Goal: Transaction & Acquisition: Book appointment/travel/reservation

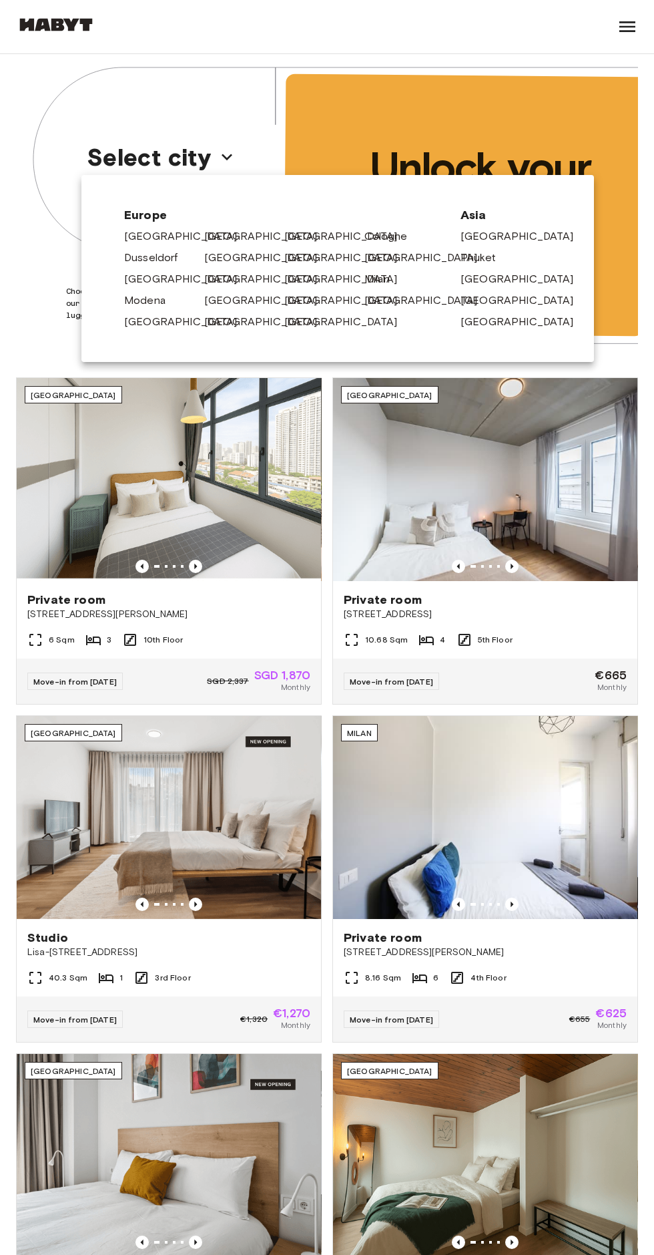
click at [389, 256] on link "[GEOGRAPHIC_DATA]" at bounding box center [428, 258] width 127 height 16
click at [215, 254] on link "[GEOGRAPHIC_DATA]" at bounding box center [267, 258] width 127 height 16
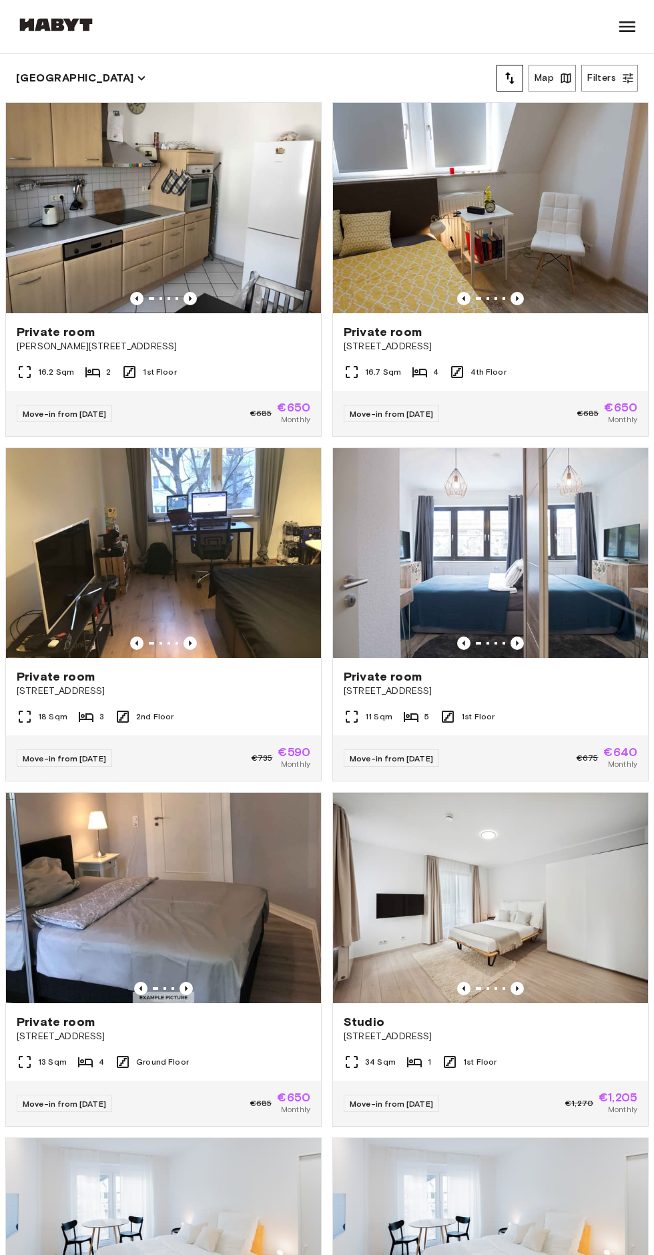
click at [240, 382] on div "16.2 Sqm 2 1st Floor" at bounding box center [163, 377] width 315 height 27
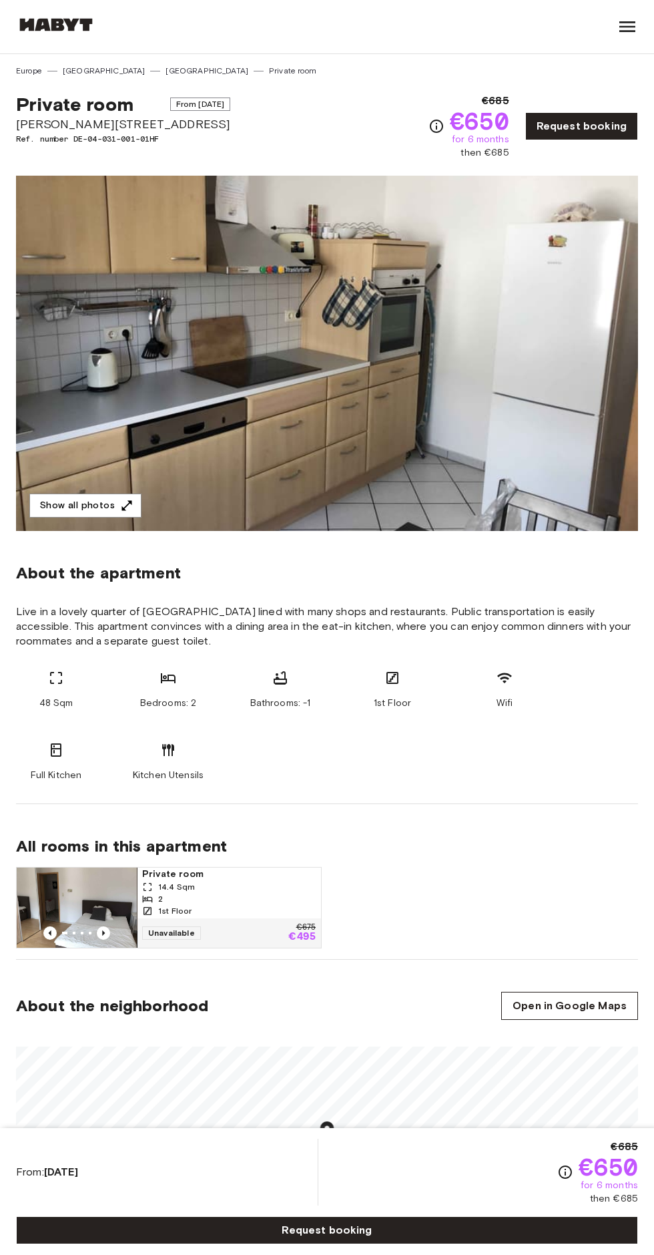
click at [124, 505] on icon "button" at bounding box center [127, 505] width 10 height 10
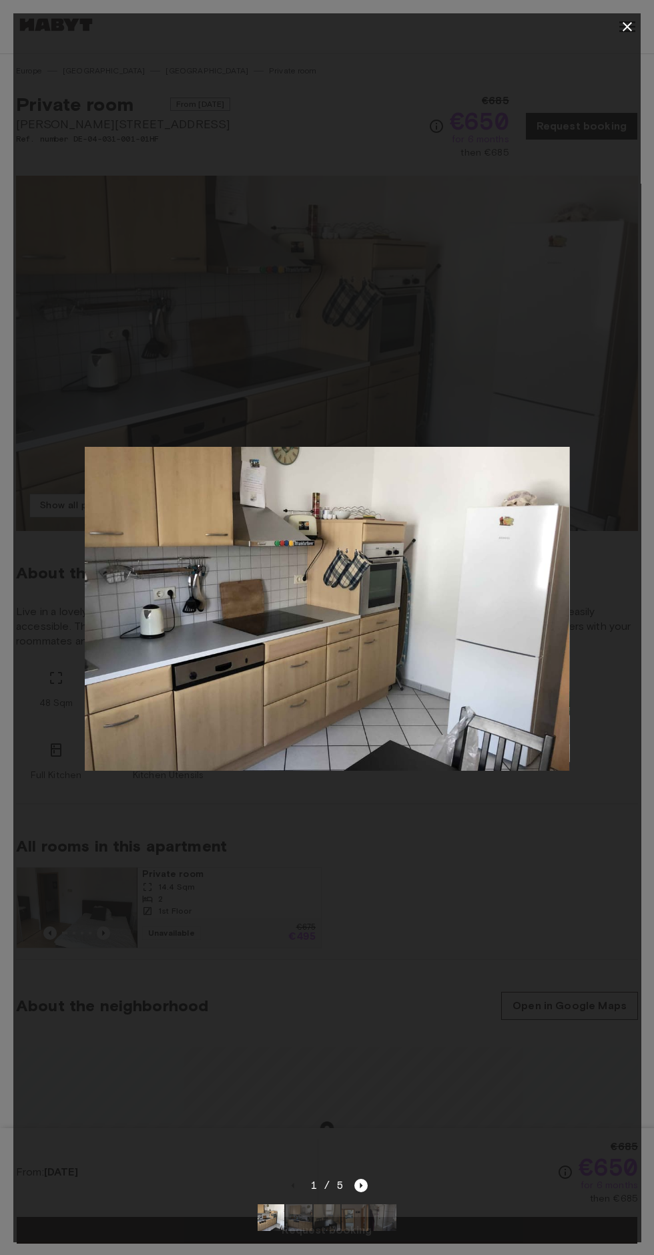
click at [628, 27] on icon "button" at bounding box center [627, 26] width 9 height 9
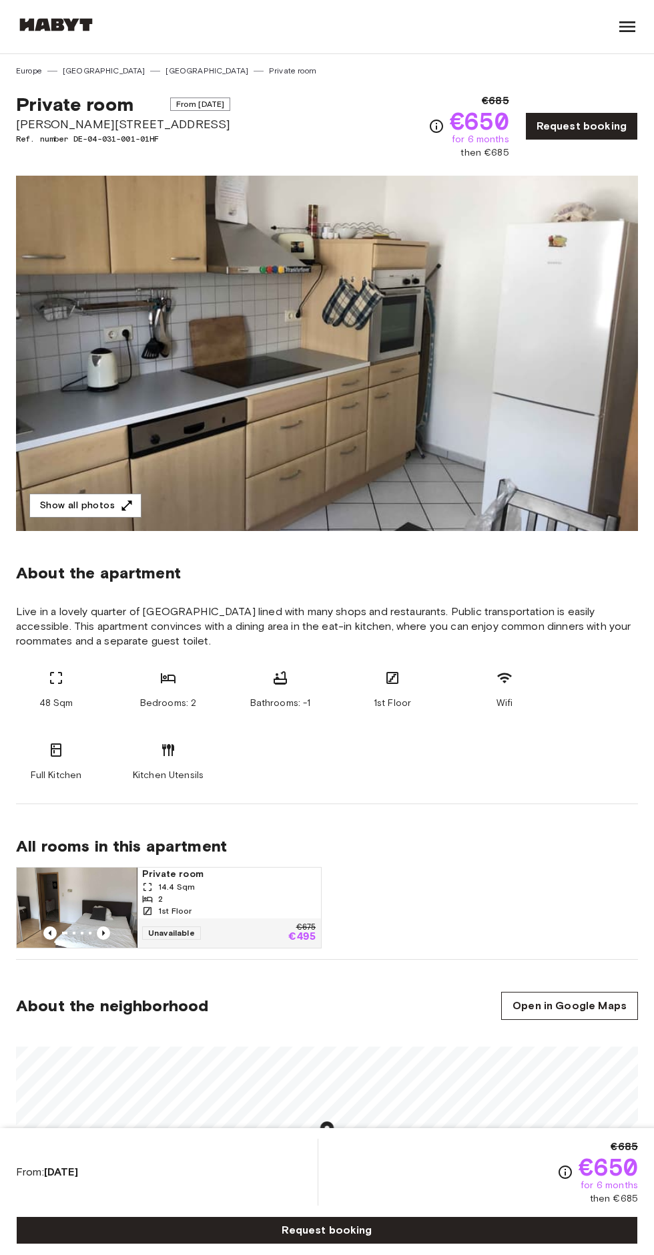
click at [43, 109] on span "Private room" at bounding box center [75, 104] width 118 height 23
click at [38, 109] on span "Private room" at bounding box center [75, 104] width 118 height 23
copy div "Private room From Sep 21 2025 Offenbacher Landstraße 407"
click at [102, 506] on button "Show all photos" at bounding box center [85, 506] width 112 height 25
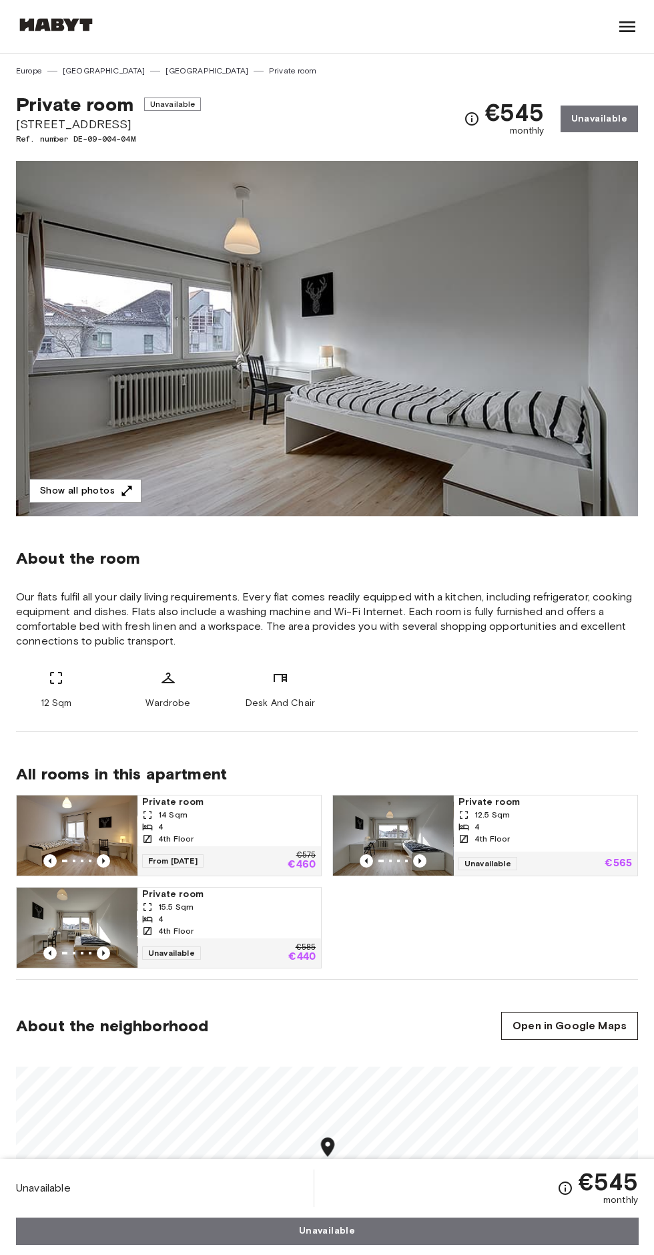
click at [166, 67] on link "[GEOGRAPHIC_DATA]" at bounding box center [207, 71] width 83 height 12
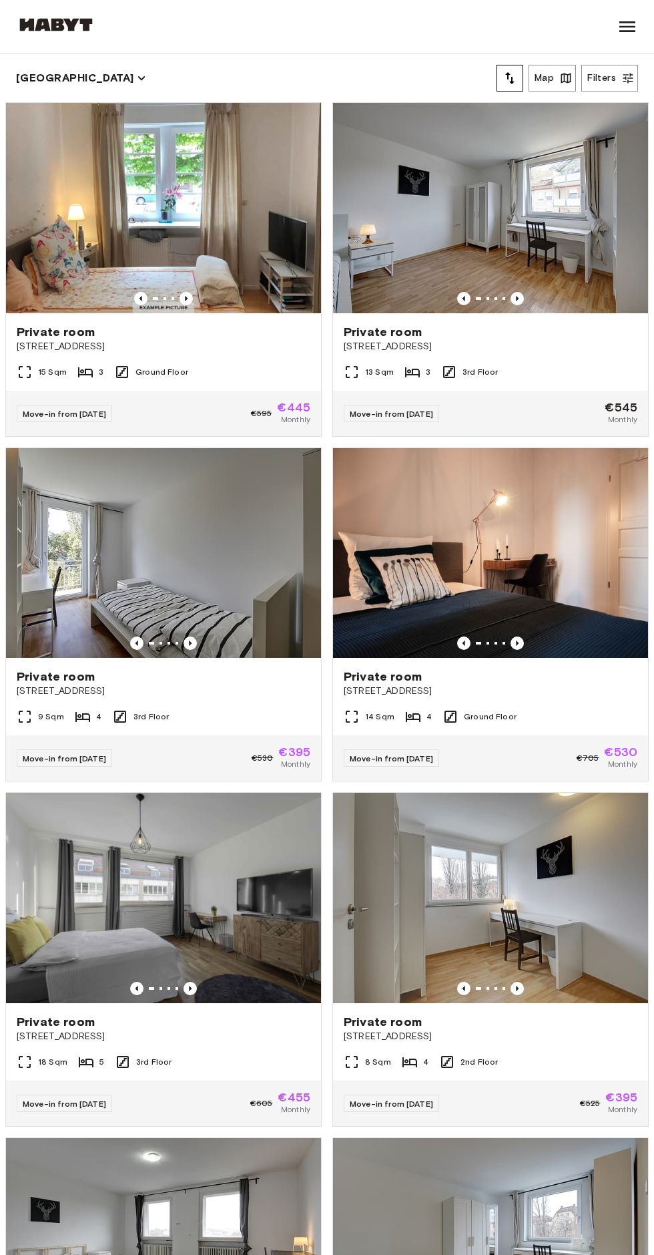
click at [192, 298] on icon "Previous image" at bounding box center [186, 298] width 13 height 13
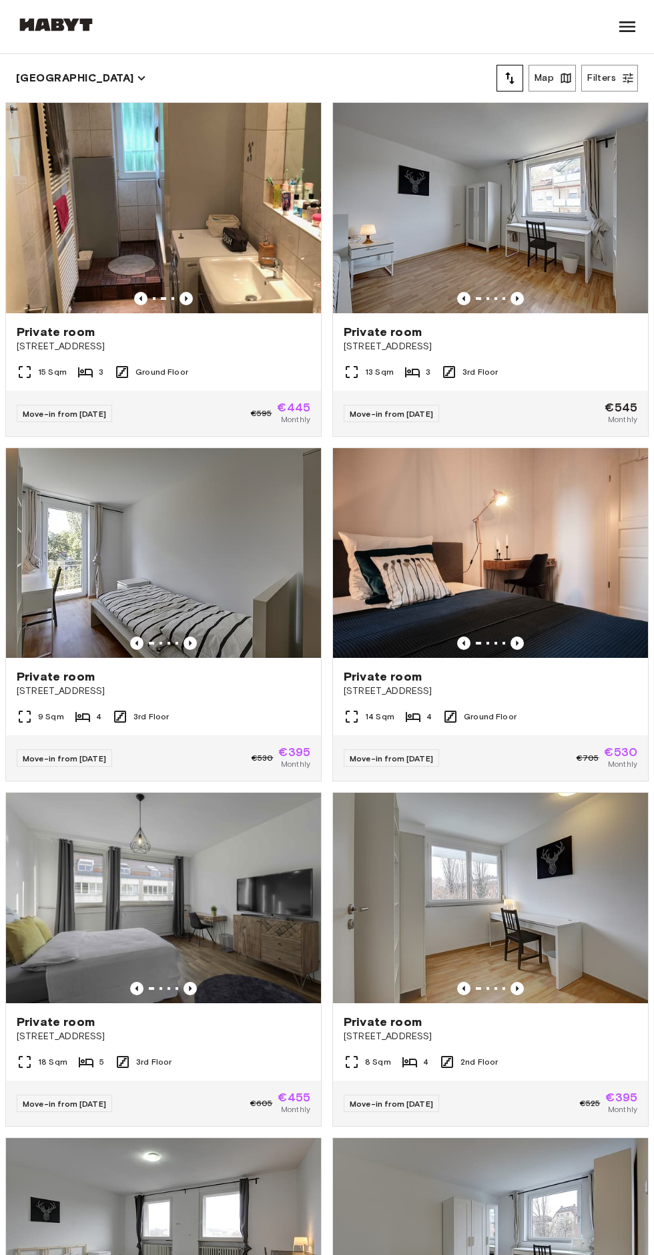
click at [214, 365] on div "15 Sqm 3 Ground Floor" at bounding box center [163, 377] width 315 height 27
click at [532, 373] on div "13 Sqm 3 3rd Floor" at bounding box center [490, 377] width 315 height 27
click at [226, 384] on div "15 Sqm 3 Ground Floor" at bounding box center [163, 377] width 315 height 27
click at [530, 402] on div "Move-in from 21 Sep 25 €545 Monthly" at bounding box center [490, 413] width 315 height 45
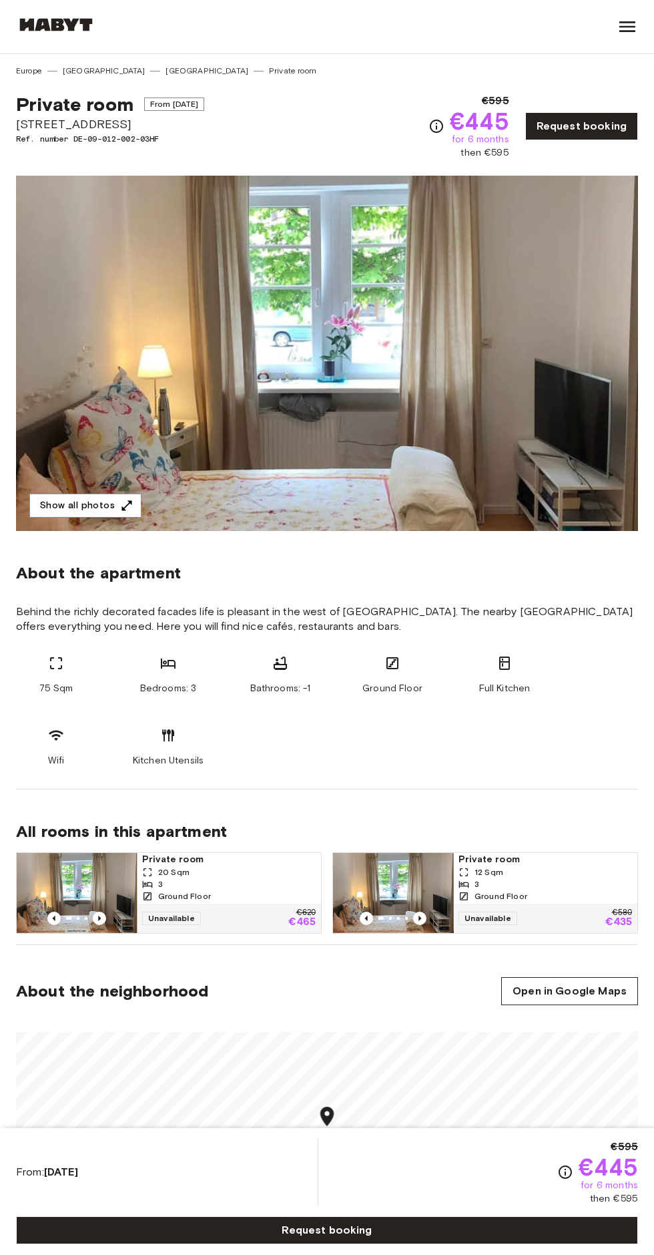
click at [108, 513] on button "Show all photos" at bounding box center [85, 506] width 112 height 25
click at [43, 116] on span "Schwabstraße 163" at bounding box center [110, 124] width 188 height 17
copy div "Private room From Sep 21 2025 Schwabstraße 163"
click at [77, 508] on button "Show all photos" at bounding box center [85, 506] width 112 height 25
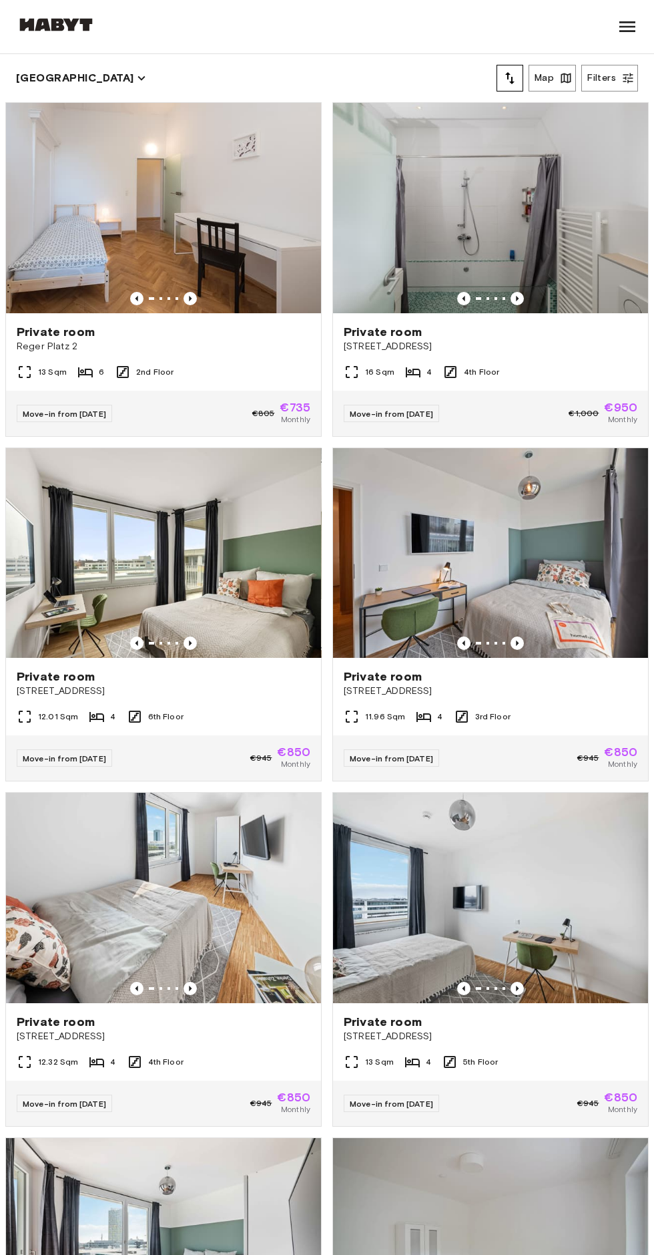
click at [271, 341] on span "Reger Platz 2" at bounding box center [164, 346] width 294 height 13
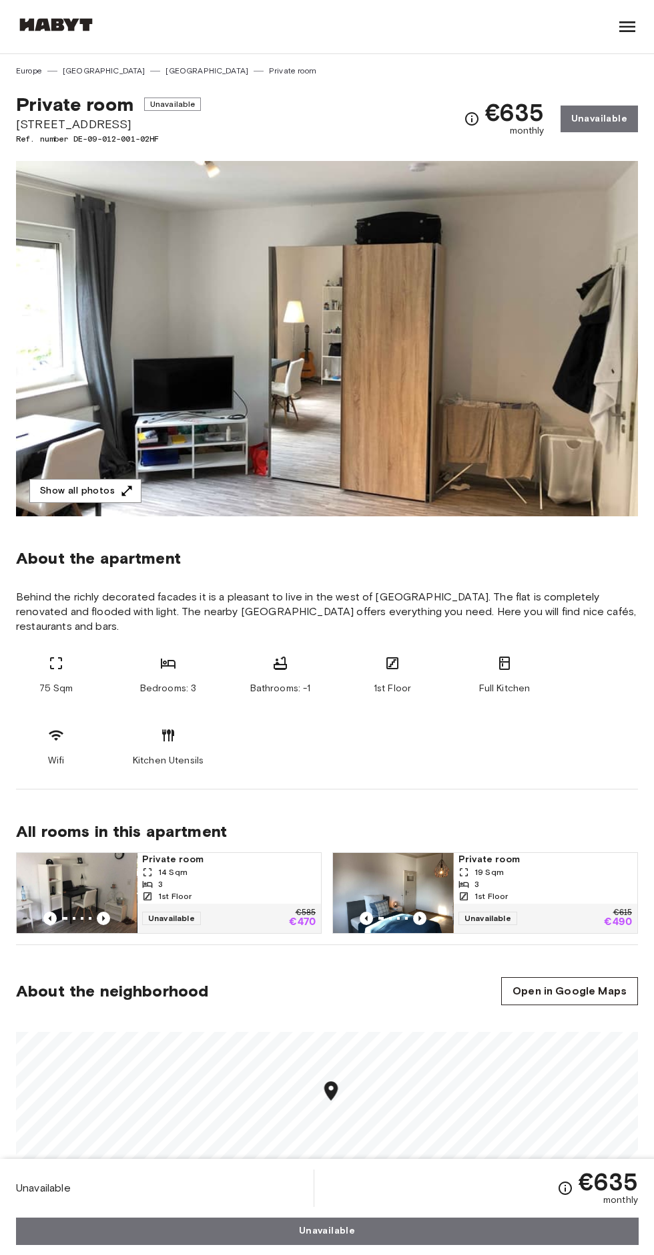
click at [166, 71] on link "[GEOGRAPHIC_DATA]" at bounding box center [207, 71] width 83 height 12
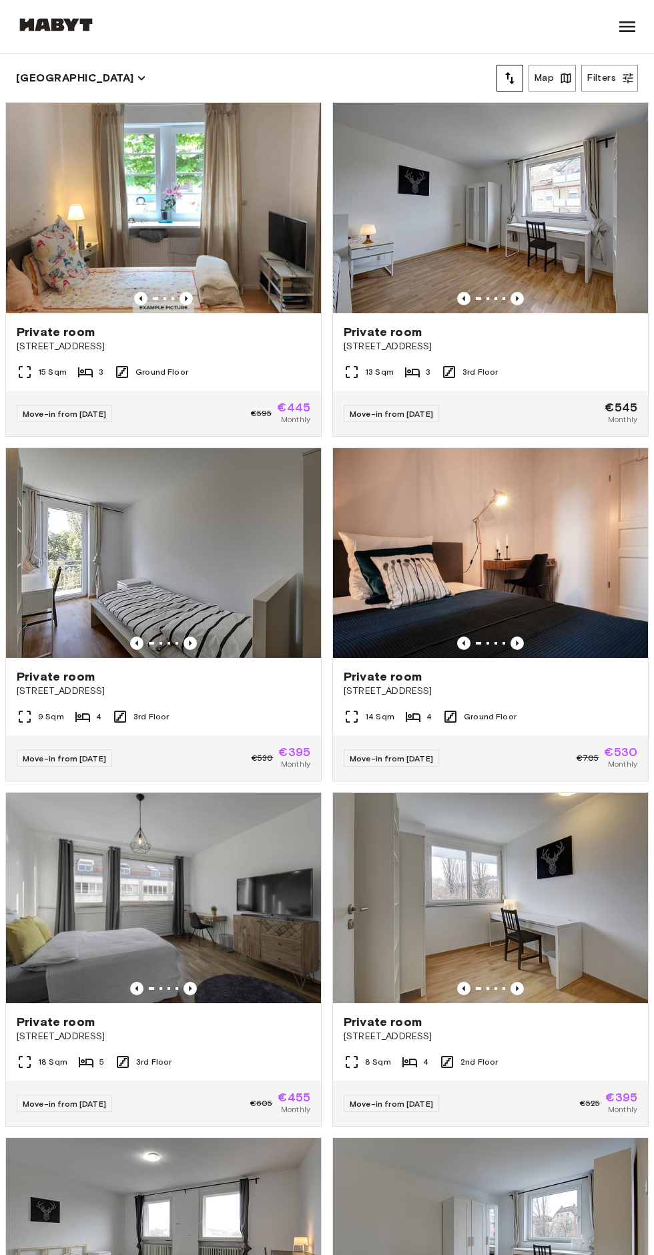
click at [257, 381] on div "15 Sqm 3 Ground Floor" at bounding box center [163, 377] width 315 height 27
click at [546, 336] on div "Private room" at bounding box center [491, 332] width 294 height 16
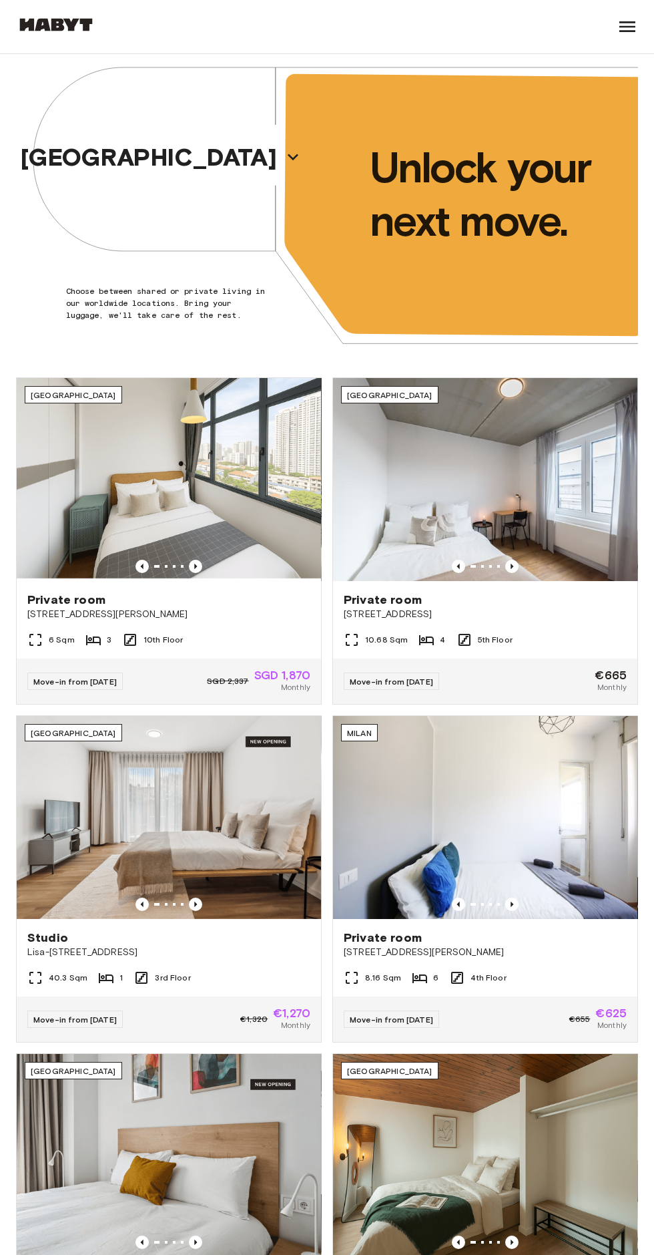
click at [189, 173] on button "[GEOGRAPHIC_DATA]" at bounding box center [160, 157] width 291 height 36
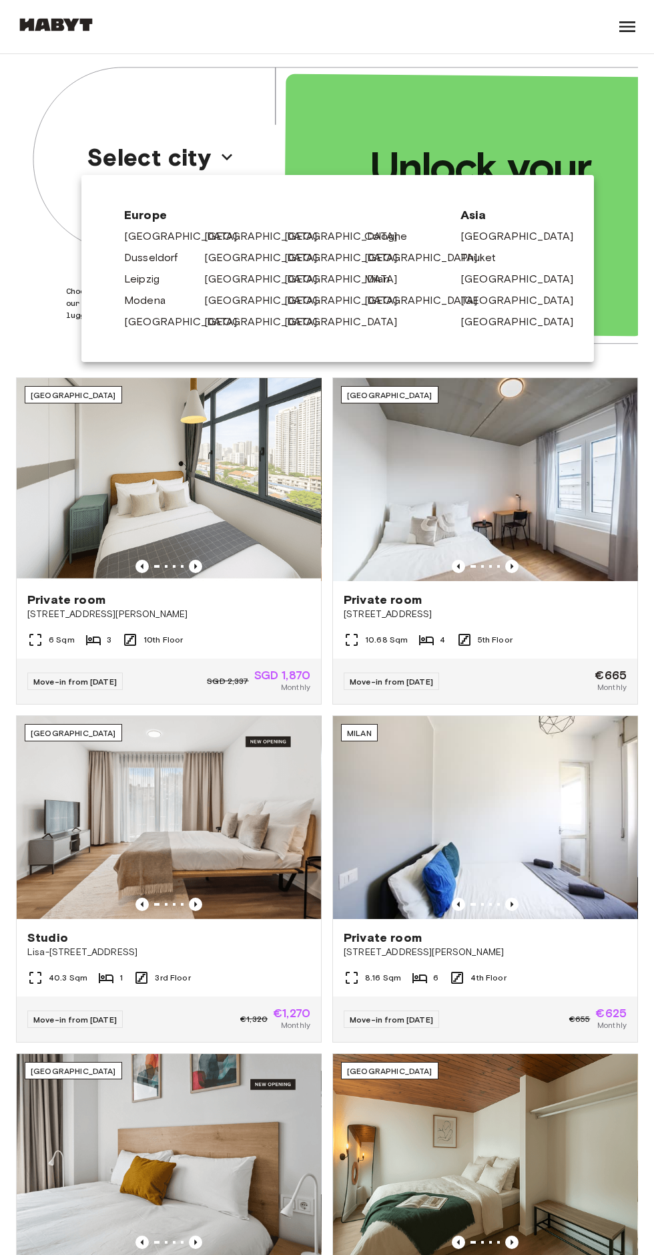
click at [223, 300] on link "[GEOGRAPHIC_DATA]" at bounding box center [267, 301] width 127 height 16
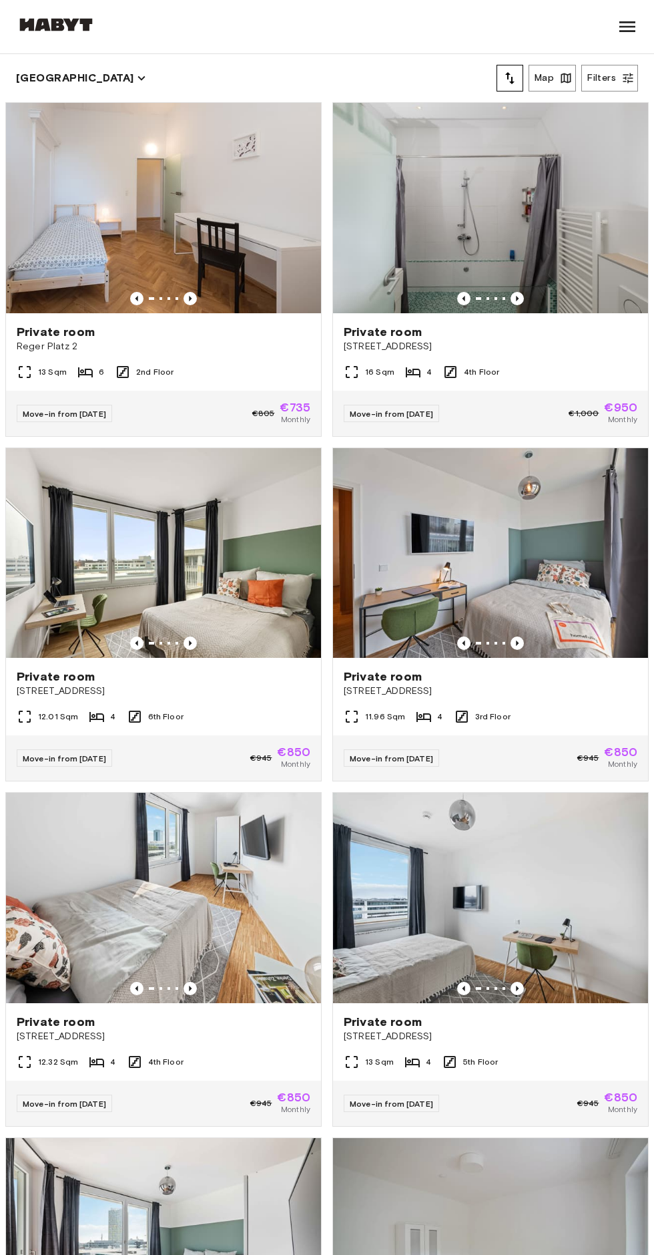
click at [250, 339] on div "Private room" at bounding box center [164, 332] width 294 height 16
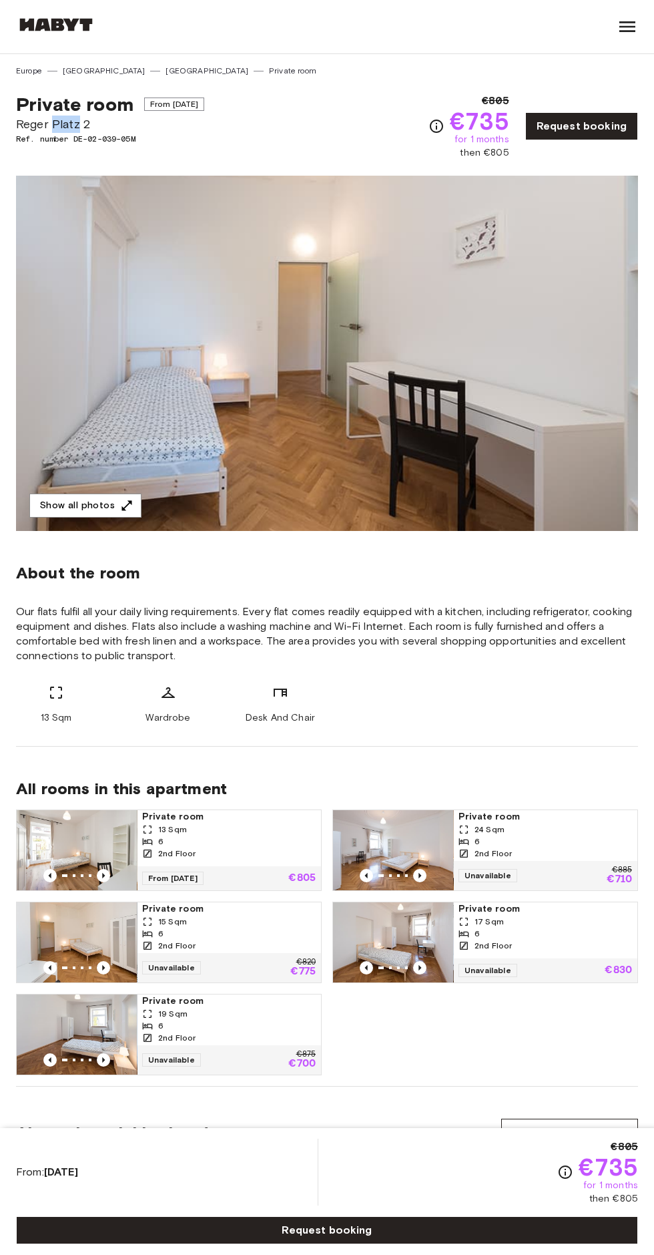
click at [243, 140] on div "Private room From [DATE] [PERSON_NAME] [PERSON_NAME] 2 Ref. number DE-02-039-05…" at bounding box center [327, 118] width 622 height 83
copy div "Private room From [DATE] [PERSON_NAME] [PERSON_NAME] 2"
click at [103, 512] on button "Show all photos" at bounding box center [85, 506] width 112 height 25
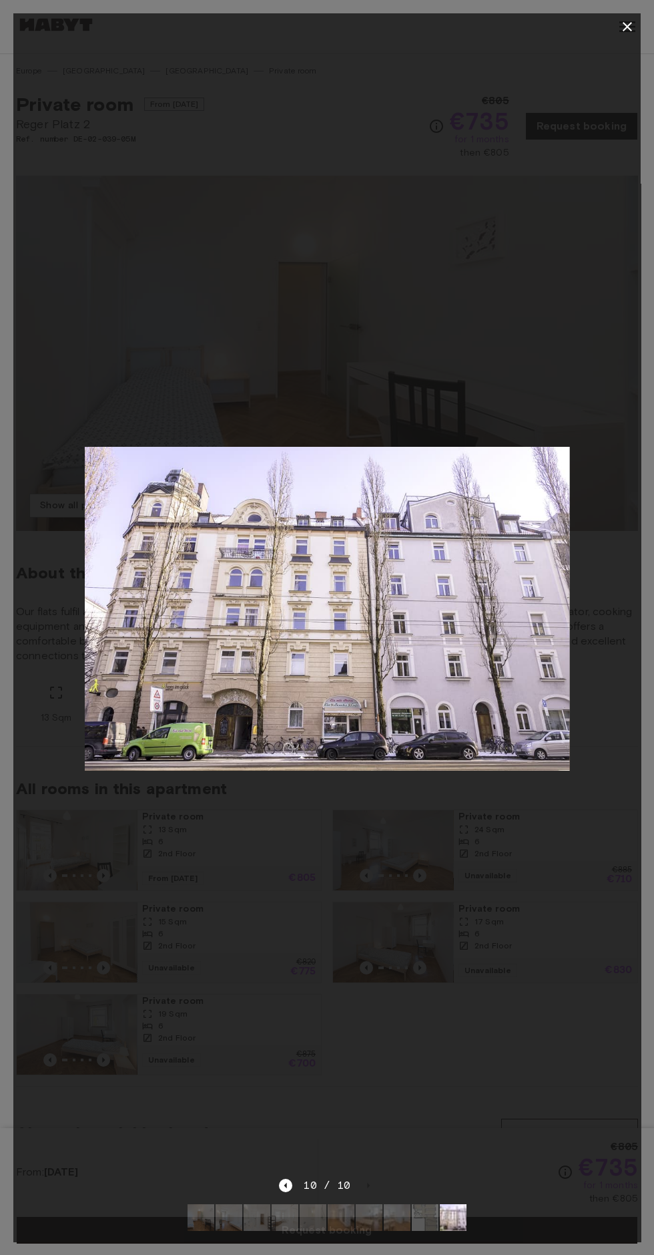
click at [613, 26] on div at bounding box center [327, 26] width 628 height 27
click at [617, 30] on button "button" at bounding box center [627, 26] width 27 height 27
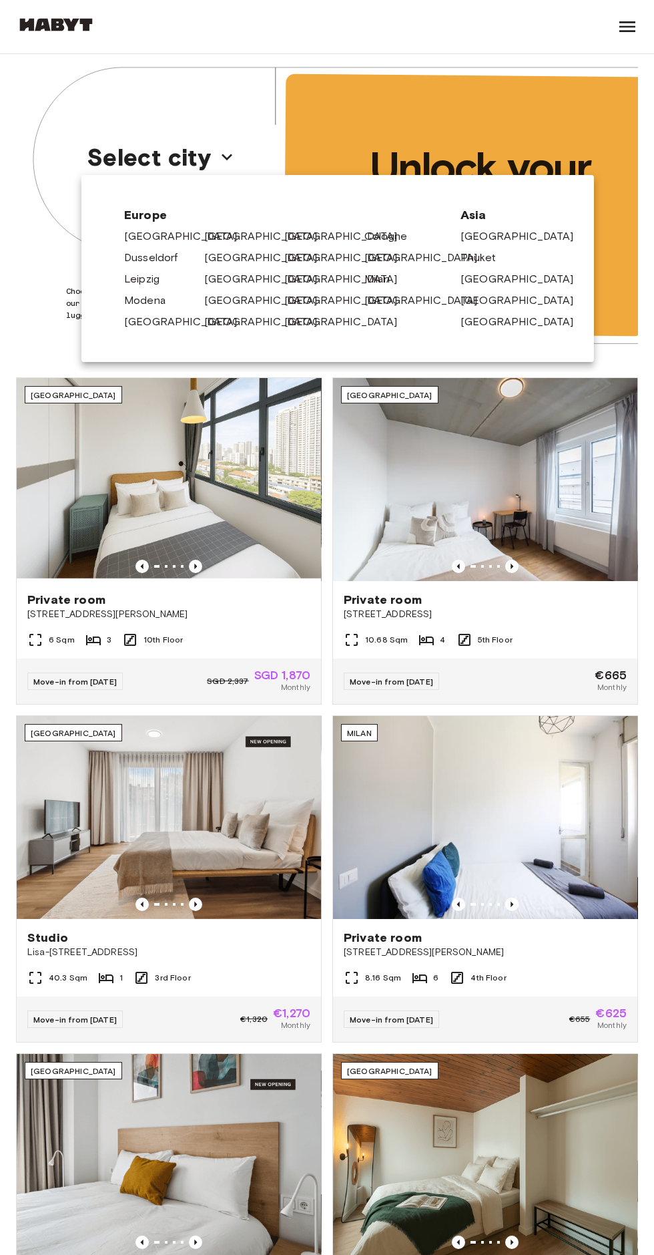
click at [252, 250] on link "[GEOGRAPHIC_DATA]" at bounding box center [267, 258] width 127 height 16
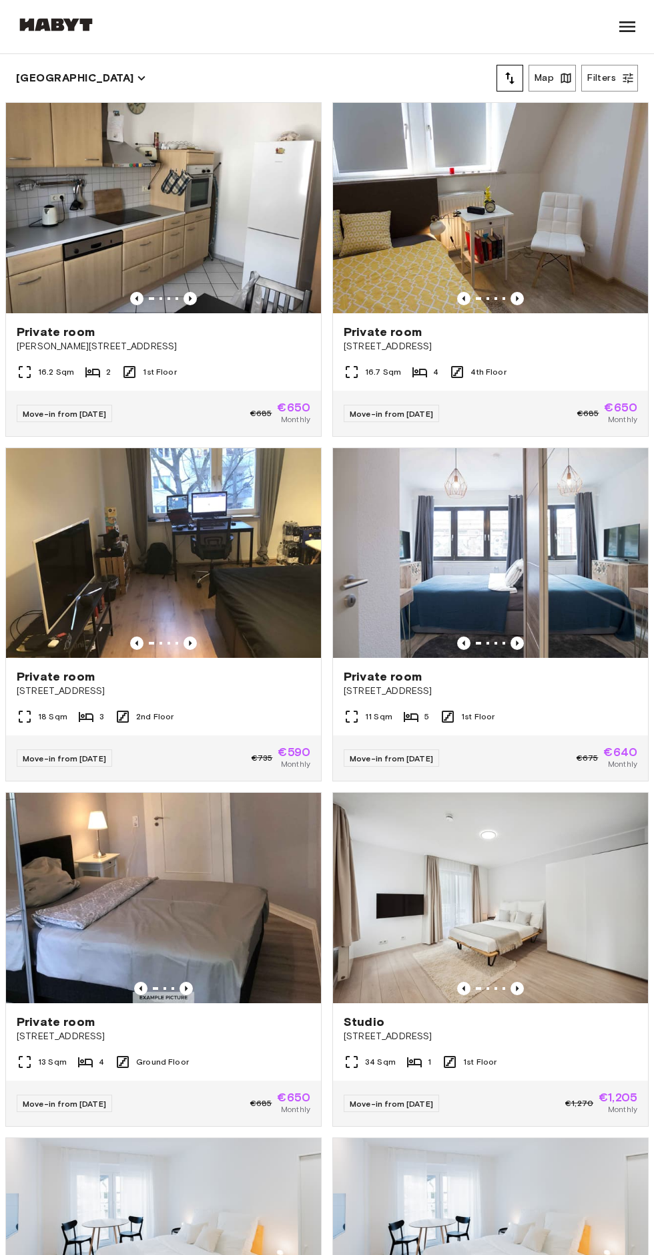
click at [616, 81] on button "Filters" at bounding box center [610, 78] width 57 height 27
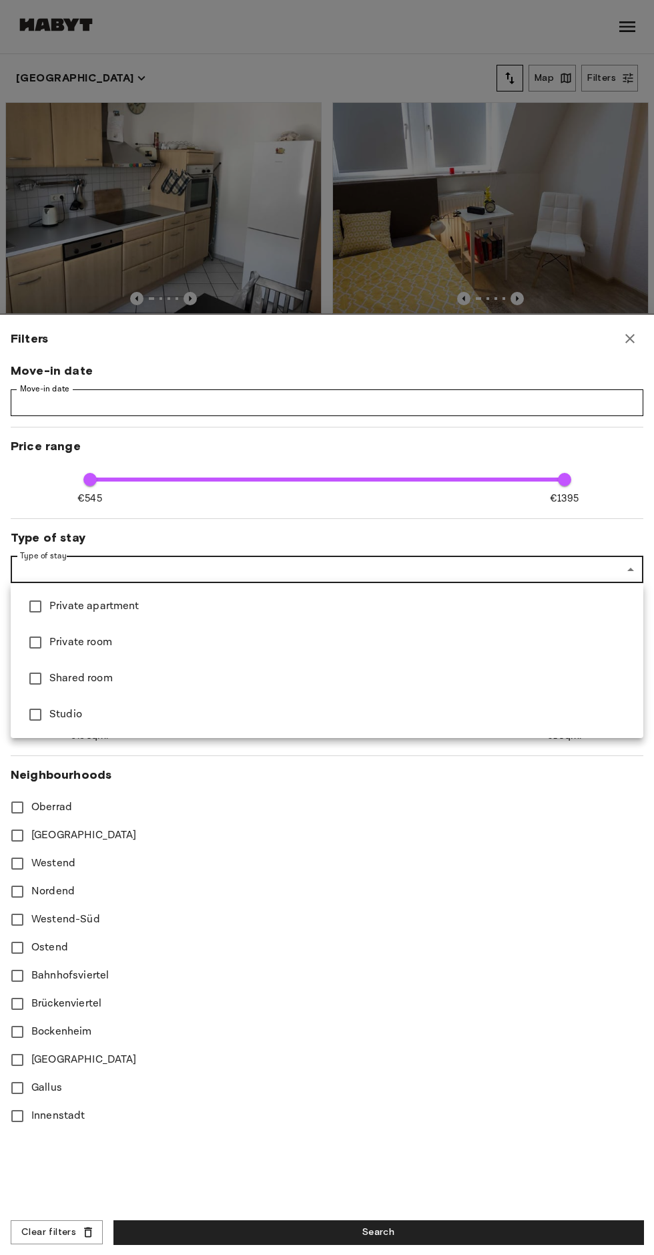
click at [129, 727] on li "Studio" at bounding box center [327, 715] width 633 height 36
type input "******"
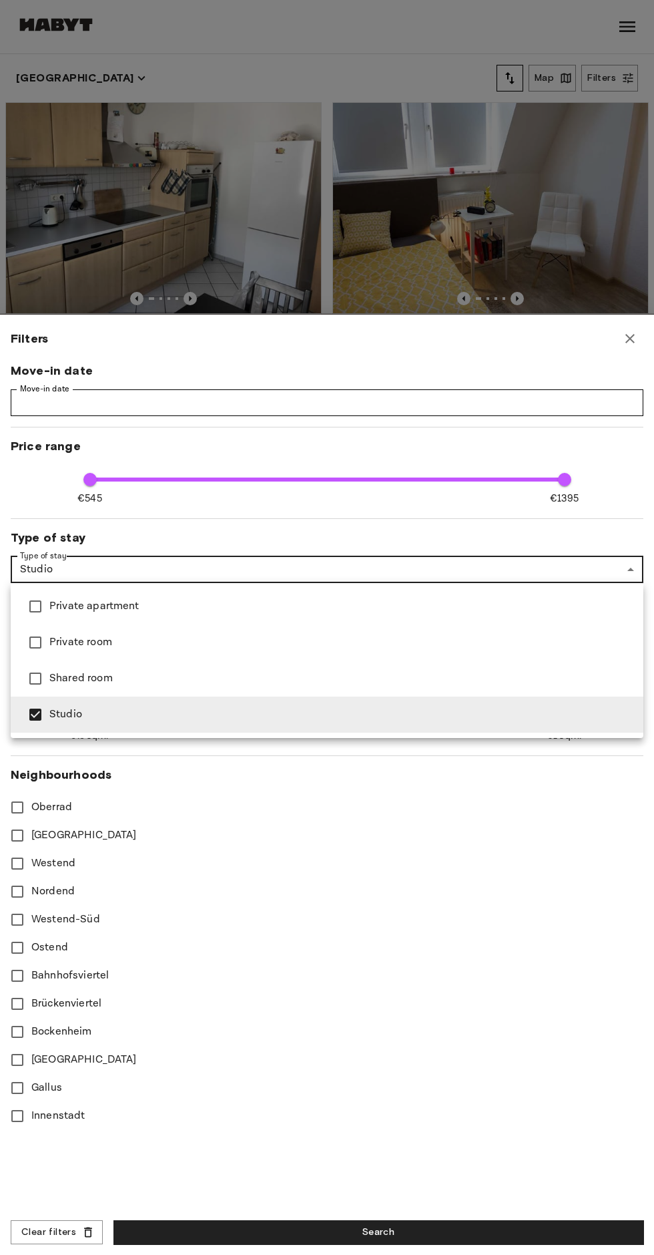
click at [415, 1236] on div at bounding box center [327, 627] width 654 height 1255
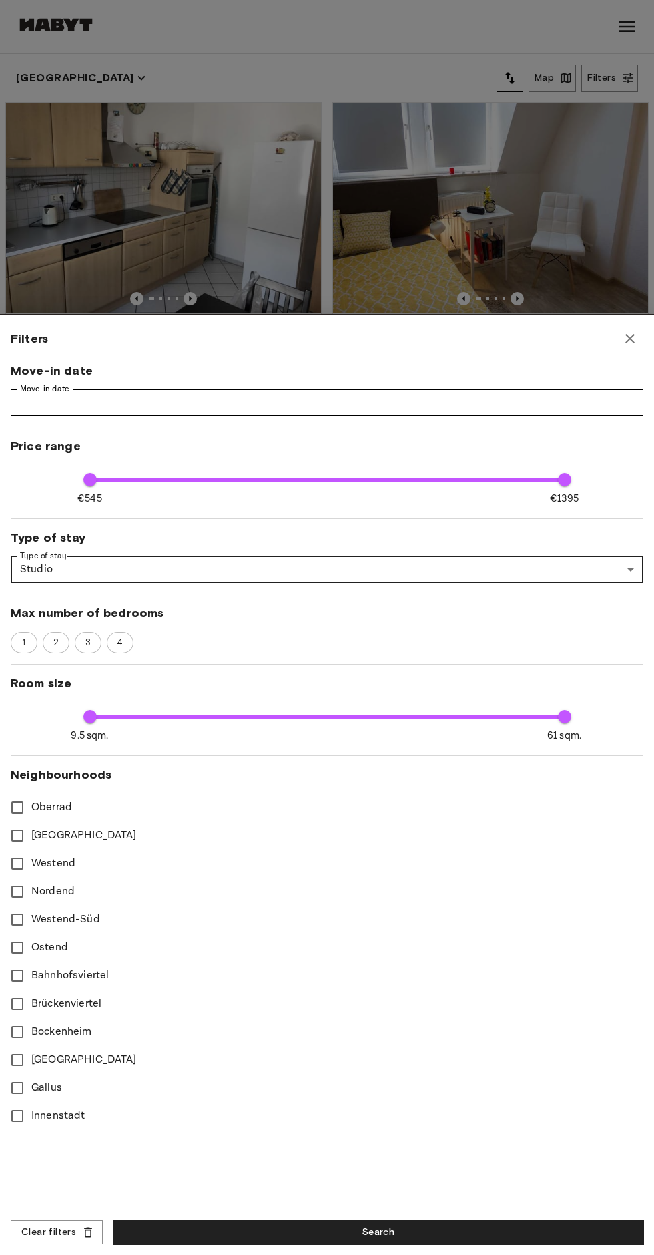
click at [371, 1246] on div "Filters Move-in date Move-in date Move-in date Price range €545 €1395 545 1395 …" at bounding box center [327, 785] width 654 height 940
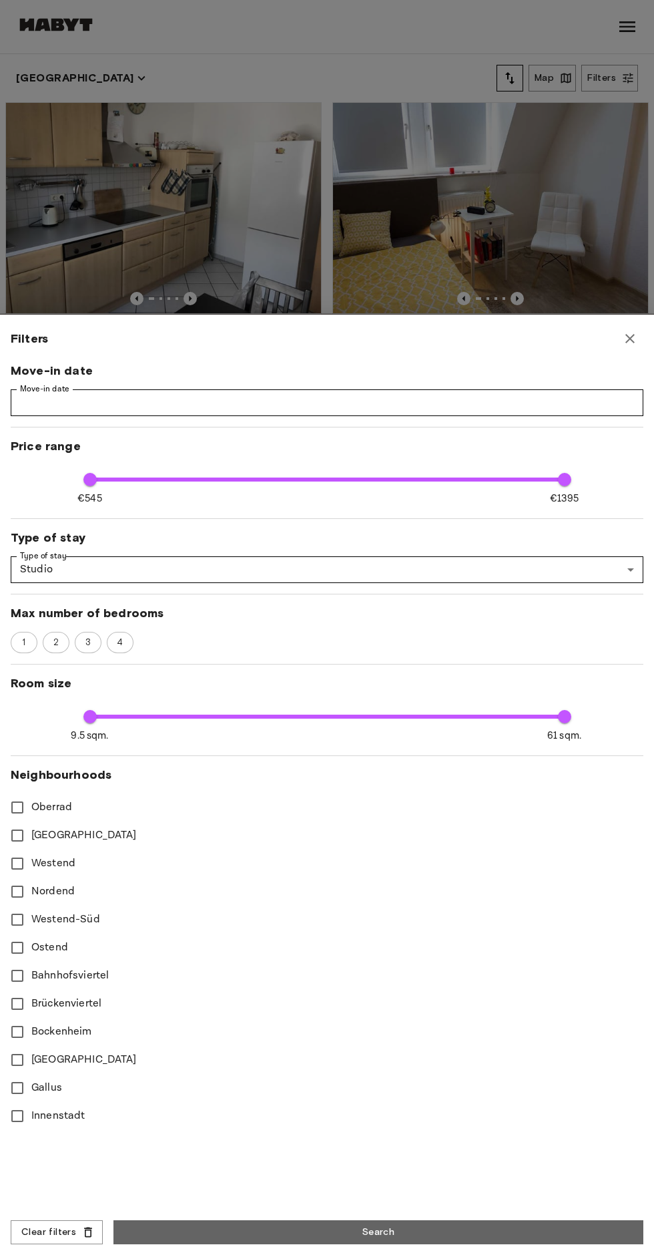
click at [422, 1240] on button "Search" at bounding box center [379, 1232] width 530 height 25
type input "****"
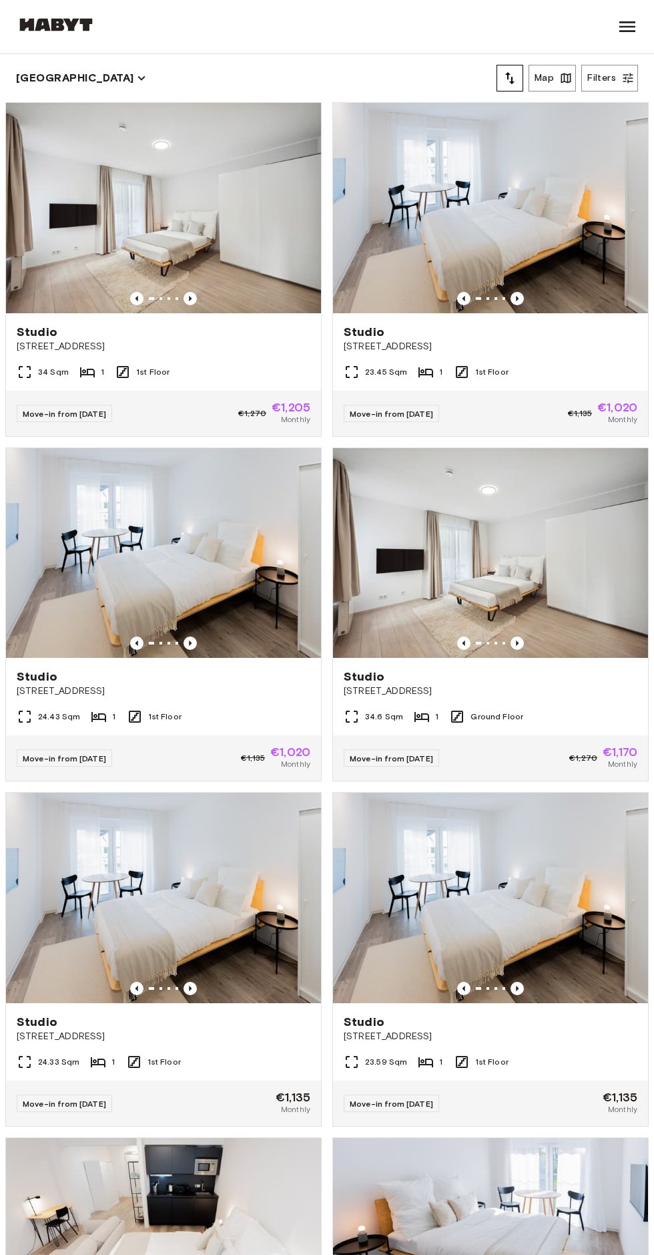
click at [220, 369] on div "34 Sqm 1 1st Floor" at bounding box center [163, 377] width 315 height 27
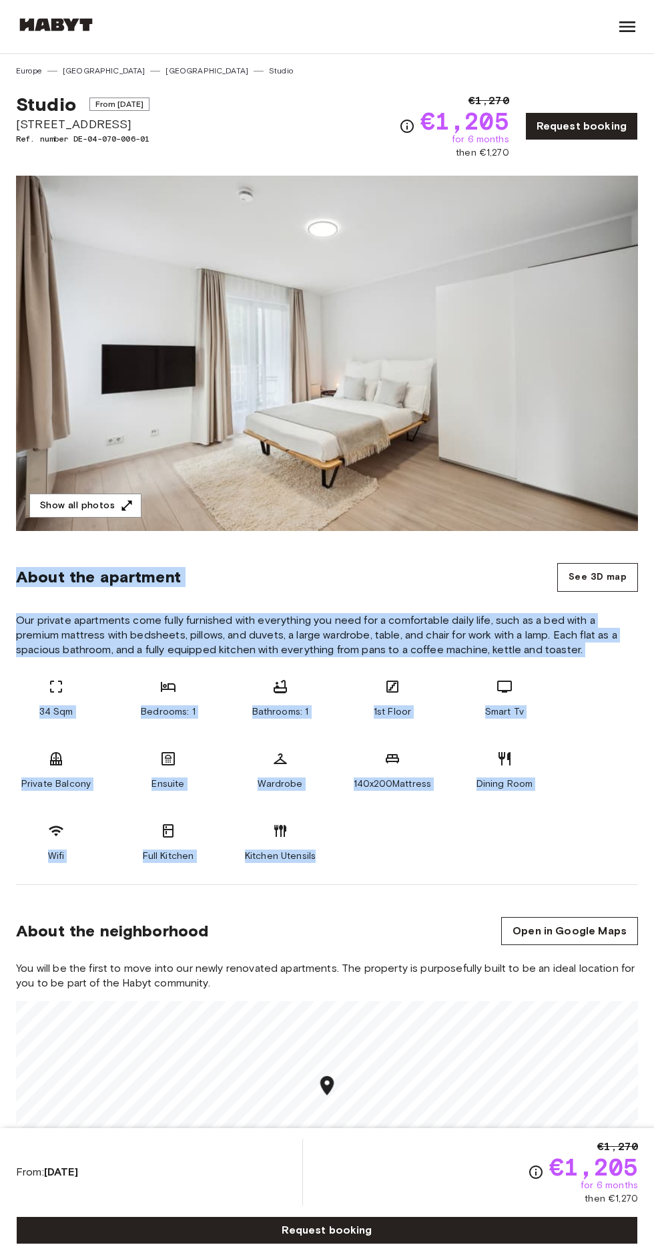
copy section "About the apartment See 3D map Our private apartments come fully furnished with…"
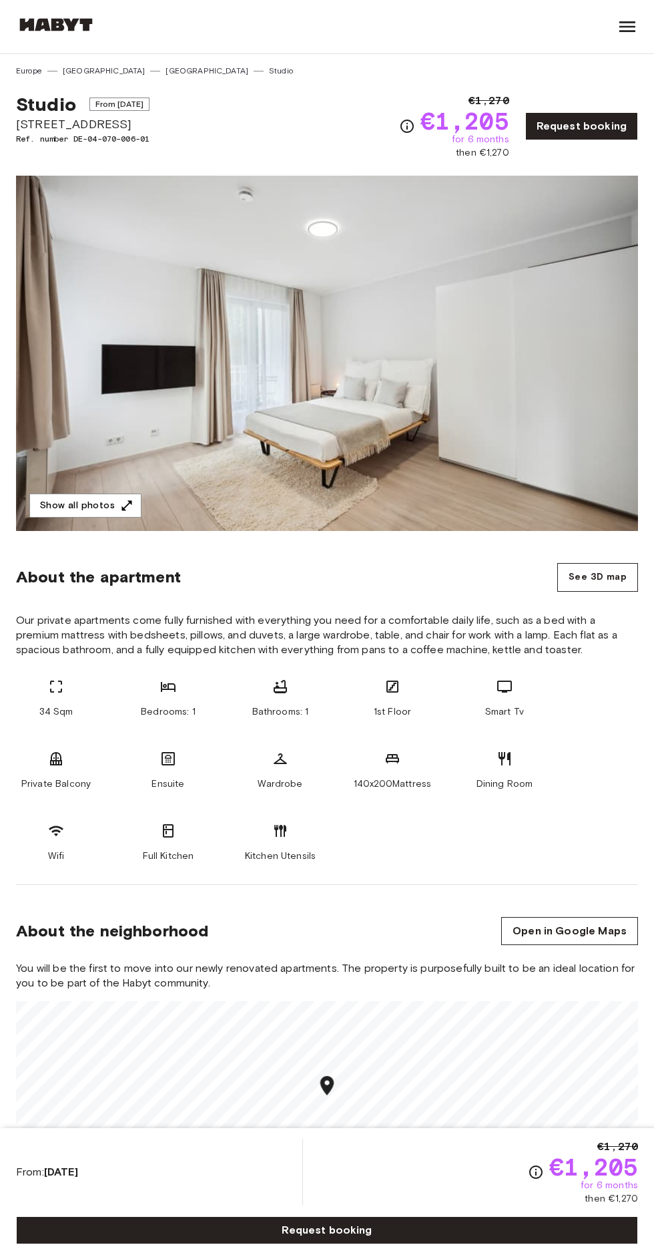
click at [72, 502] on button "Show all photos" at bounding box center [85, 506] width 112 height 25
